Goal: Subscribe to service/newsletter

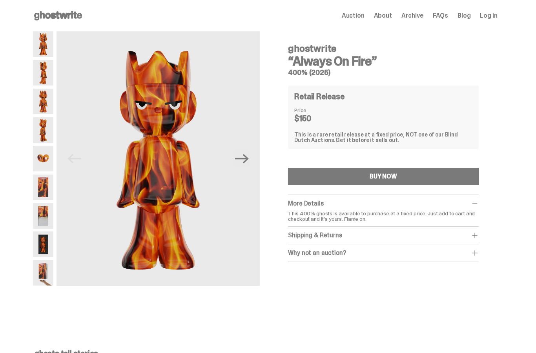
click at [245, 157] on icon "Next" at bounding box center [242, 159] width 14 height 14
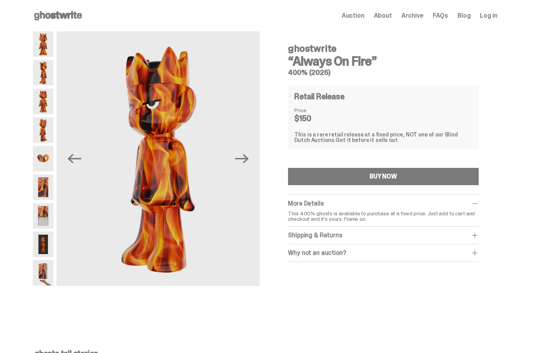
click at [249, 155] on icon "Next" at bounding box center [242, 159] width 14 height 14
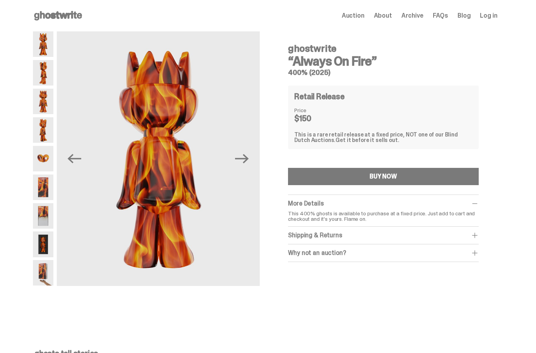
click at [249, 160] on icon "Next" at bounding box center [242, 159] width 14 height 14
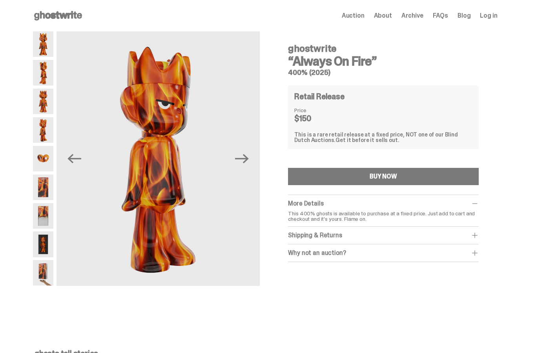
click at [250, 158] on button "Next" at bounding box center [241, 158] width 17 height 17
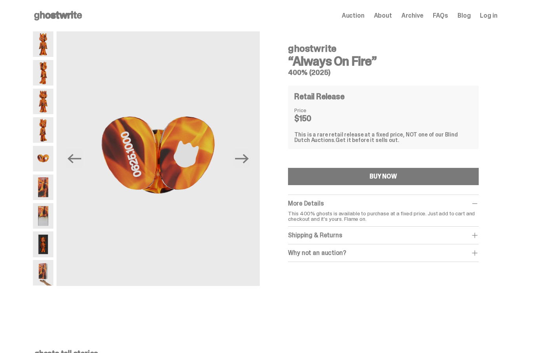
click at [250, 161] on button "Next" at bounding box center [241, 158] width 17 height 17
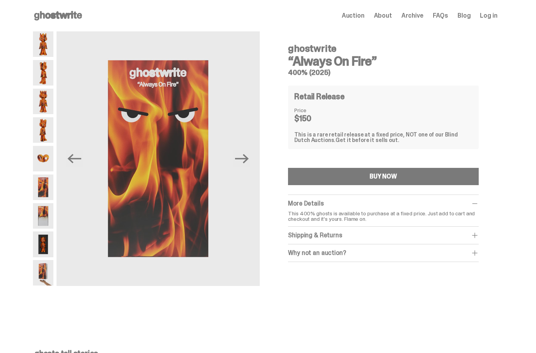
click at [249, 161] on icon "Next" at bounding box center [242, 159] width 14 height 14
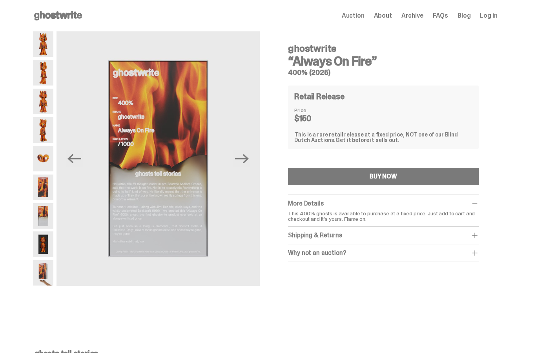
click at [246, 163] on icon "Next" at bounding box center [242, 159] width 14 height 14
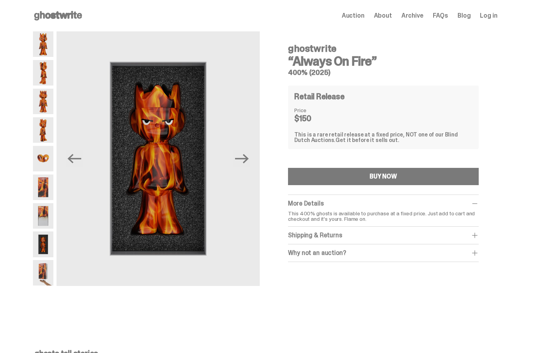
click at [245, 162] on icon "Next" at bounding box center [242, 159] width 14 height 14
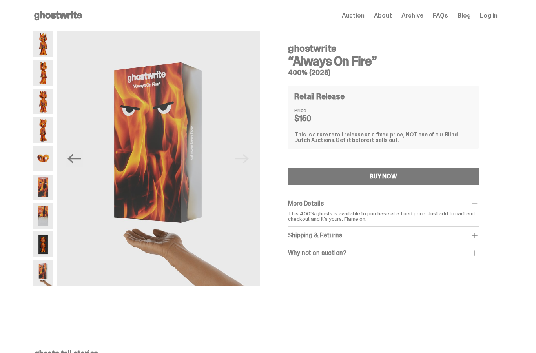
click at [248, 162] on img at bounding box center [158, 158] width 204 height 255
click at [250, 164] on img at bounding box center [158, 158] width 204 height 255
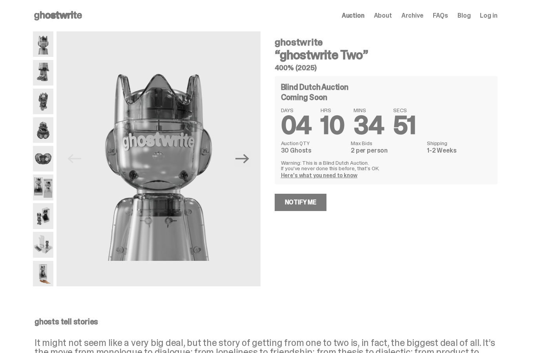
click at [308, 202] on link "Notify Me" at bounding box center [301, 202] width 52 height 17
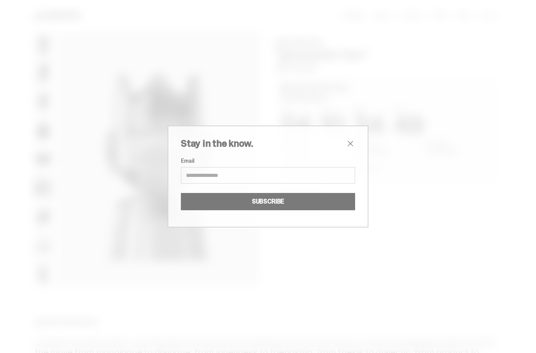
click at [275, 170] on input "Email" at bounding box center [268, 175] width 174 height 16
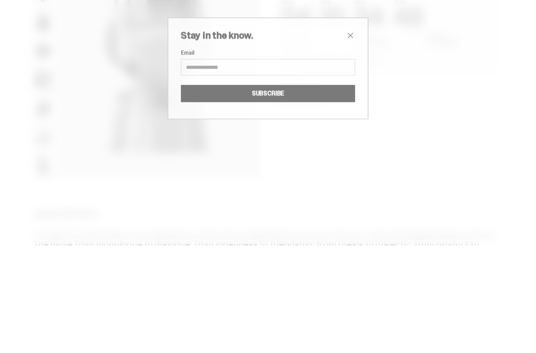
type input "**********"
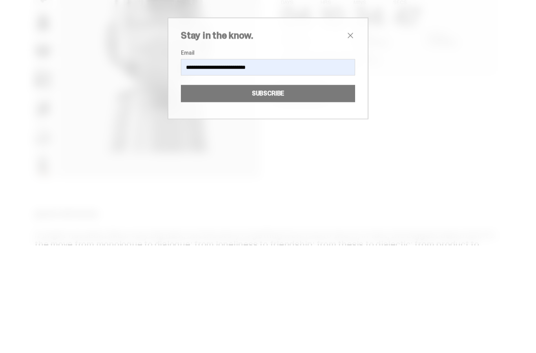
scroll to position [108, 0]
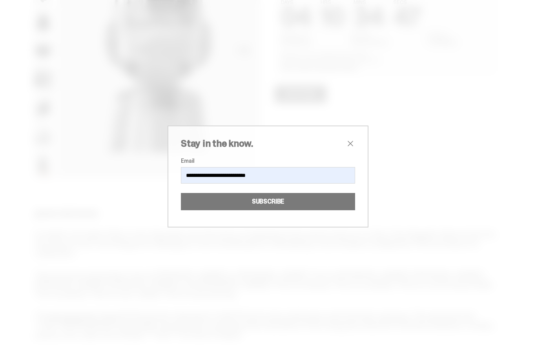
click at [277, 196] on button "SUBSCRIBE" at bounding box center [268, 201] width 174 height 17
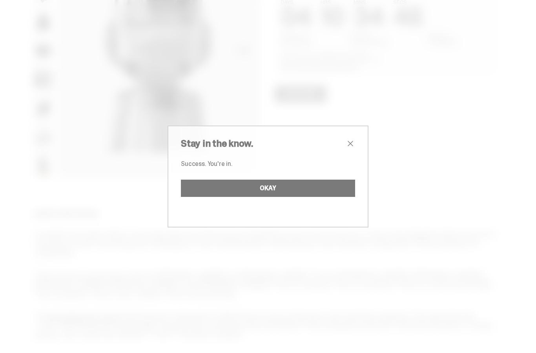
click at [289, 189] on button "OKAY" at bounding box center [268, 188] width 174 height 17
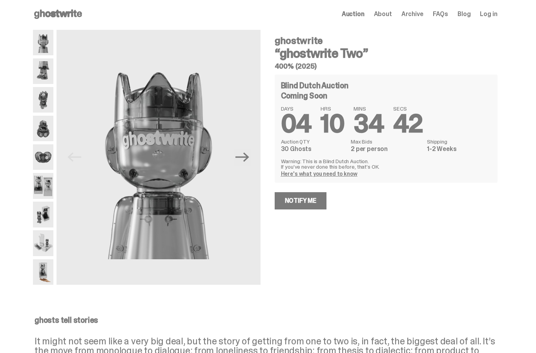
click at [249, 160] on icon "Next" at bounding box center [242, 158] width 14 height 14
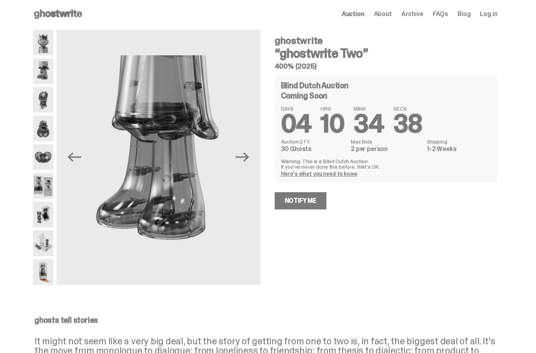
click at [246, 155] on icon "Next" at bounding box center [242, 157] width 14 height 14
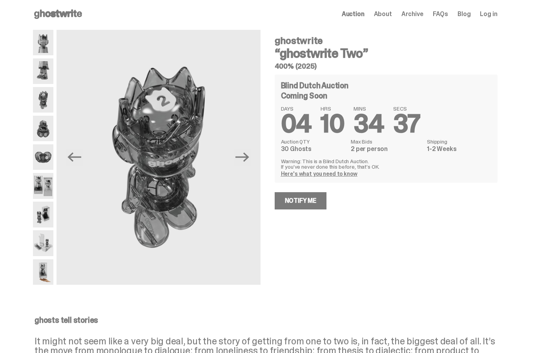
click at [249, 158] on icon "Next" at bounding box center [242, 157] width 14 height 14
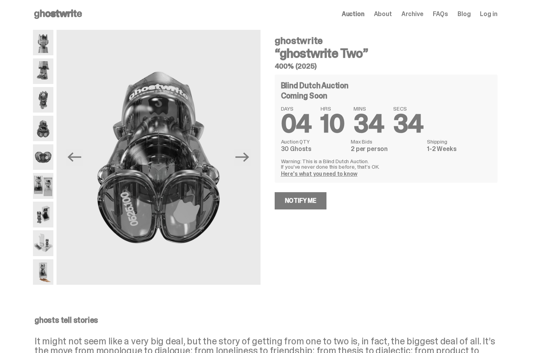
click at [248, 157] on icon "Next" at bounding box center [242, 157] width 14 height 9
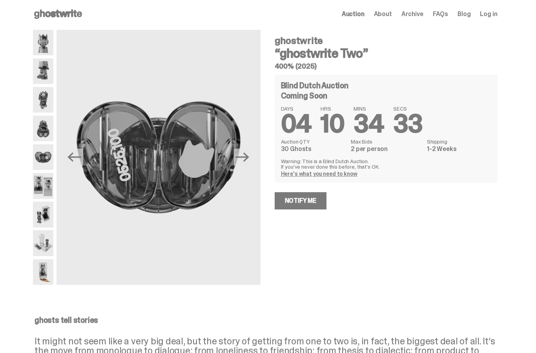
click at [249, 160] on icon "Next" at bounding box center [242, 157] width 14 height 9
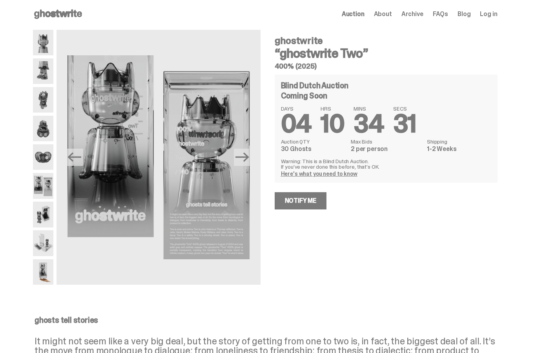
click at [249, 157] on icon "Next" at bounding box center [242, 157] width 14 height 9
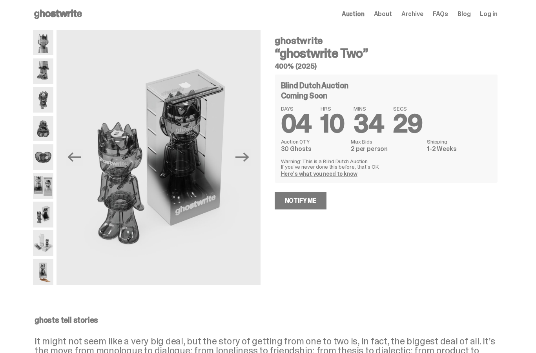
click at [249, 159] on icon "Next" at bounding box center [242, 157] width 14 height 14
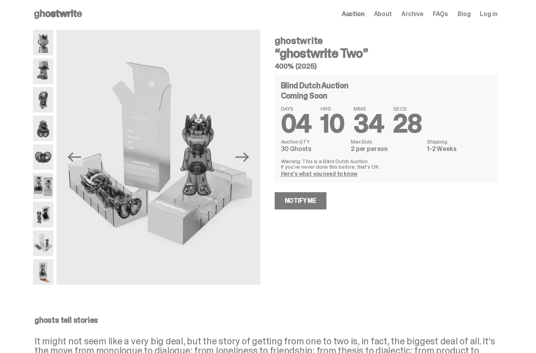
click at [249, 158] on icon "Next" at bounding box center [242, 157] width 14 height 9
